Goal: Information Seeking & Learning: Understand process/instructions

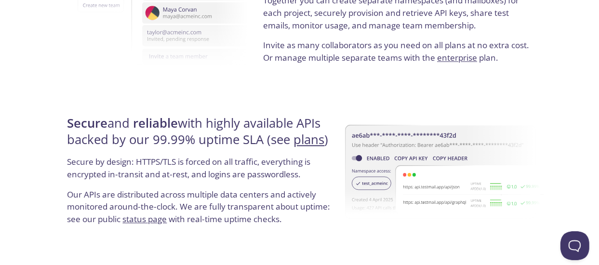
scroll to position [1926, 0]
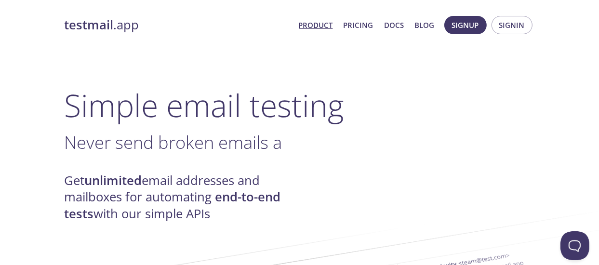
click at [395, 25] on link "Docs" at bounding box center [394, 25] width 20 height 13
